Goal: Navigation & Orientation: Find specific page/section

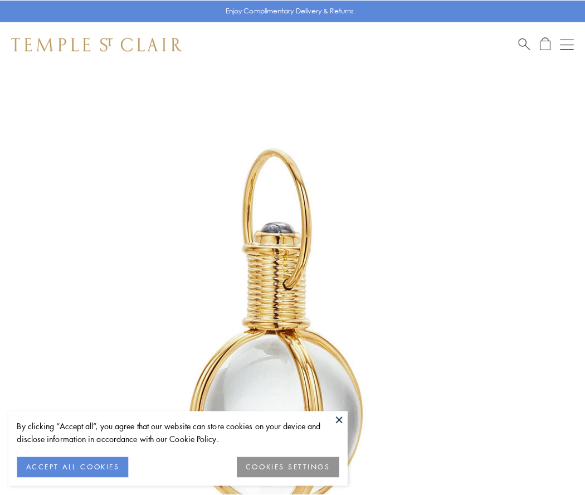
scroll to position [291, 0]
